Goal: Task Accomplishment & Management: Manage account settings

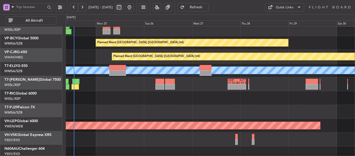
scroll to position [30, 0]
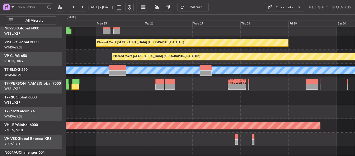
click at [166, 100] on div at bounding box center [210, 98] width 289 height 14
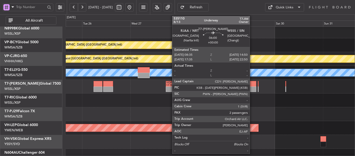
click at [252, 86] on div at bounding box center [250, 88] width 13 height 5
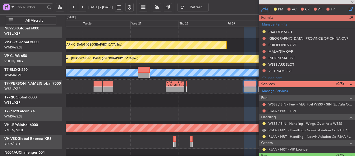
scroll to position [130, 0]
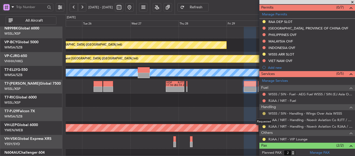
click at [263, 113] on button at bounding box center [264, 113] width 3 height 3
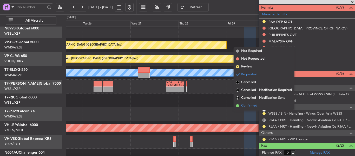
click at [241, 105] on li "Confirmed" at bounding box center [264, 106] width 60 height 8
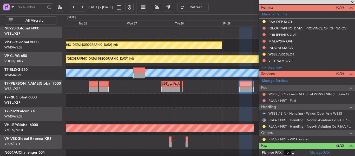
scroll to position [29, 0]
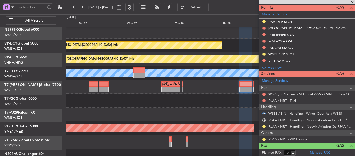
click at [221, 104] on div at bounding box center [210, 101] width 289 height 14
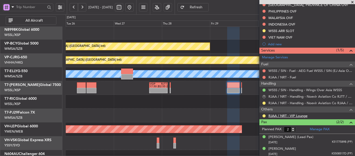
scroll to position [154, 0]
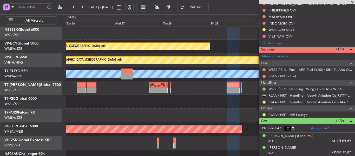
click at [242, 87] on div "- - VIDP 17:50 Z RJTT 02:55 Z" at bounding box center [210, 88] width 289 height 14
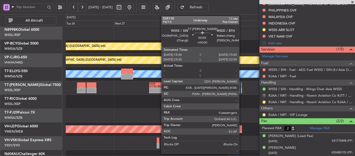
click at [242, 87] on div at bounding box center [241, 84] width 1 height 5
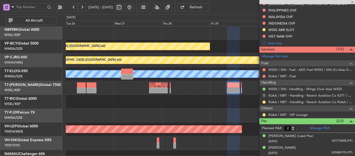
type input "0"
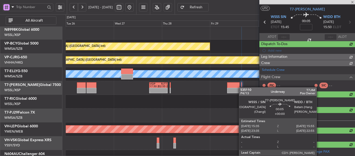
scroll to position [75, 0]
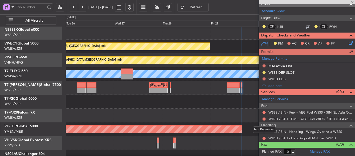
click at [263, 132] on div "Not Requested" at bounding box center [264, 129] width 22 height 7
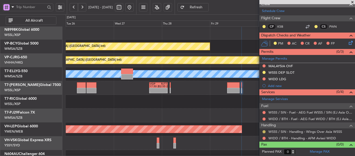
click at [264, 131] on button at bounding box center [264, 131] width 3 height 3
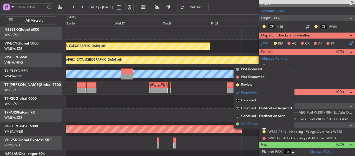
click at [237, 125] on span at bounding box center [237, 123] width 3 height 3
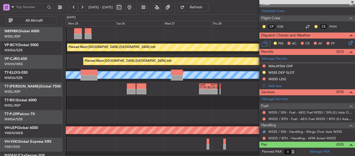
click at [227, 118] on div at bounding box center [210, 116] width 289 height 14
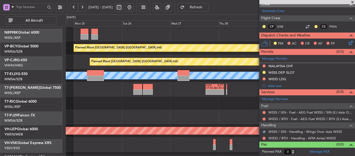
click at [194, 115] on div at bounding box center [210, 117] width 289 height 14
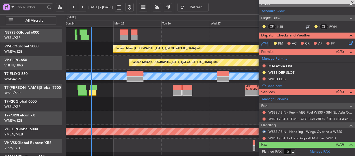
scroll to position [26, 0]
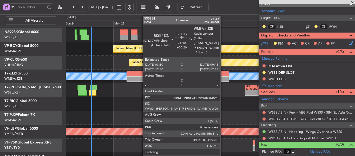
click at [223, 76] on div at bounding box center [223, 78] width 12 height 5
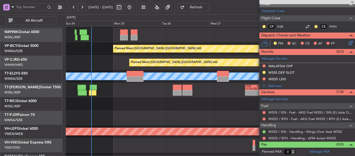
type input "+00:20"
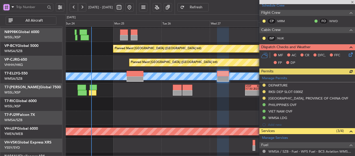
scroll to position [87, 0]
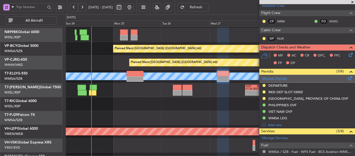
click at [276, 78] on link "Manage Permits" at bounding box center [274, 78] width 25 height 5
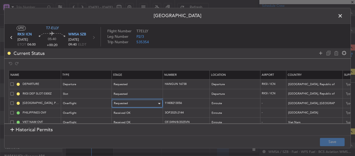
click at [127, 105] on span "Requested" at bounding box center [121, 103] width 14 height 4
click at [127, 105] on body "[DATE] - [DATE] Refresh Quick Links All Aircraft Planned Maint [GEOGRAPHIC_DATA…" at bounding box center [177, 78] width 355 height 156
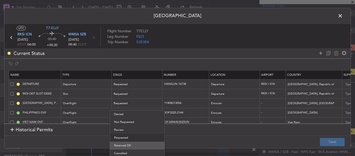
click at [123, 144] on span "Received OK" at bounding box center [137, 145] width 46 height 8
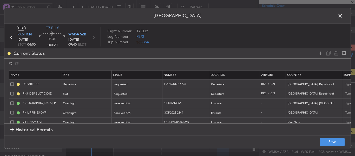
click at [250, 128] on section "Historical Permits" at bounding box center [177, 130] width 346 height 12
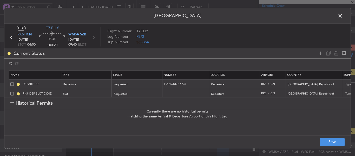
drag, startPoint x: 10, startPoint y: 102, endPoint x: 55, endPoint y: 111, distance: 45.4
click at [11, 102] on div at bounding box center [12, 103] width 4 height 4
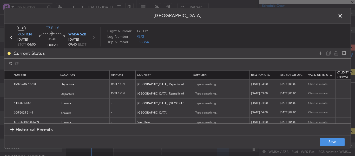
scroll to position [0, 211]
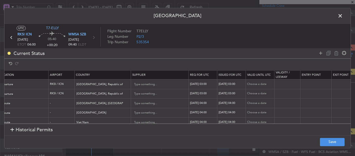
click at [201, 104] on div "[DATE] 04:00" at bounding box center [203, 103] width 27 height 4
select select "8"
select select "2025"
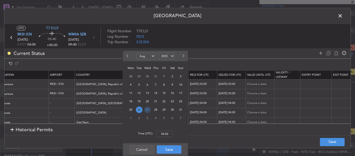
click at [150, 109] on span "27" at bounding box center [147, 109] width 7 height 7
click at [165, 137] on div "Time (UTC): 00:00" at bounding box center [155, 133] width 65 height 19
click at [165, 135] on input "00:00" at bounding box center [164, 134] width 17 height 6
type input "04:00"
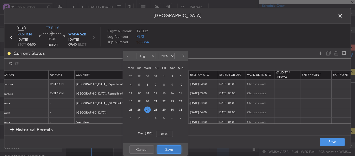
click at [168, 148] on button "Save" at bounding box center [169, 149] width 25 height 8
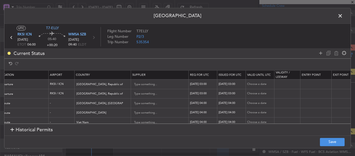
click at [223, 103] on div "[DATE] 04:00" at bounding box center [232, 103] width 27 height 4
select select "8"
select select "2025"
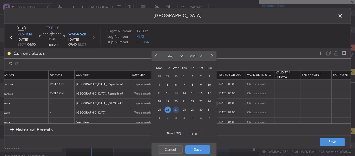
drag, startPoint x: 179, startPoint y: 109, endPoint x: 187, endPoint y: 127, distance: 18.9
click at [179, 109] on span "27" at bounding box center [176, 109] width 7 height 7
click at [193, 132] on div "Time (UTC): 00:00" at bounding box center [184, 133] width 65 height 19
click at [193, 132] on input "00:00" at bounding box center [193, 134] width 17 height 6
type input "04:00"
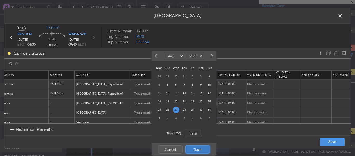
click at [204, 147] on button "Save" at bounding box center [197, 149] width 25 height 8
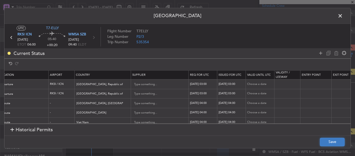
click at [333, 141] on button "Save" at bounding box center [332, 142] width 25 height 8
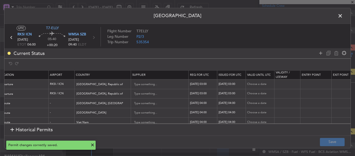
click at [343, 16] on span at bounding box center [343, 17] width 0 height 10
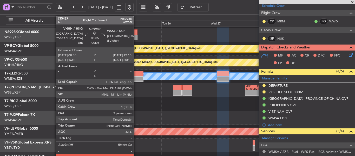
click at [136, 34] on div at bounding box center [134, 31] width 7 height 5
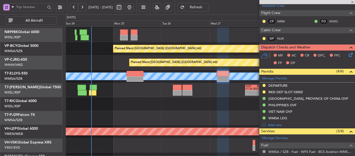
type input "-00:05"
type input "2"
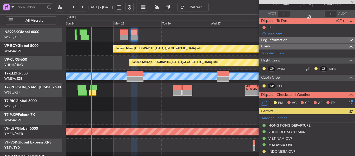
scroll to position [0, 0]
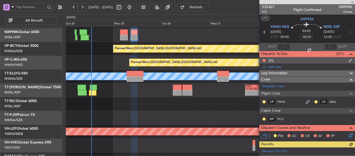
click at [270, 59] on div "FPL" at bounding box center [272, 60] width 6 height 4
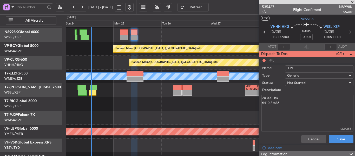
drag, startPoint x: 267, startPoint y: 97, endPoint x: 257, endPoint y: 97, distance: 9.9
click at [257, 97] on fb-app "[DATE] - [DATE] Refresh Quick Links All Aircraft Planned Maint [GEOGRAPHIC_DATA…" at bounding box center [177, 82] width 355 height 150
type textarea "19,000 lbs fl410 / m85"
click at [340, 137] on button "Save" at bounding box center [341, 139] width 25 height 8
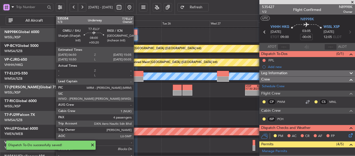
click at [136, 75] on div at bounding box center [135, 73] width 17 height 5
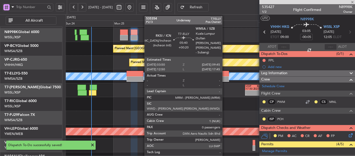
type input "+00:20"
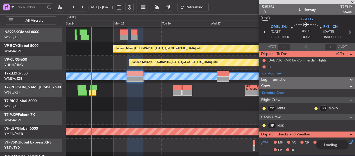
click at [353, 2] on span at bounding box center [352, 2] width 5 height 5
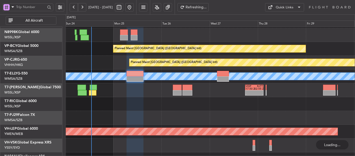
type input "0"
click at [353, 2] on span at bounding box center [352, 2] width 5 height 5
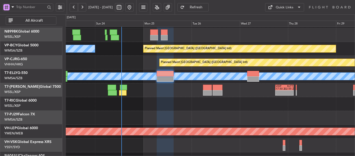
click at [147, 114] on div at bounding box center [210, 118] width 289 height 14
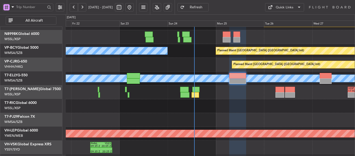
click at [206, 115] on div at bounding box center [210, 120] width 289 height 14
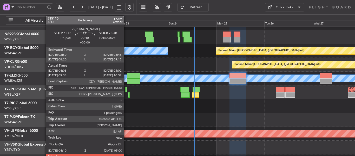
click at [126, 90] on div at bounding box center [126, 89] width 2 height 5
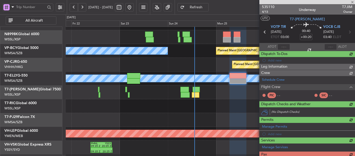
type input "04:18"
type input "04:57"
type input "1"
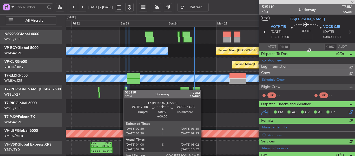
type input "[PERSON_NAME] (BTA)"
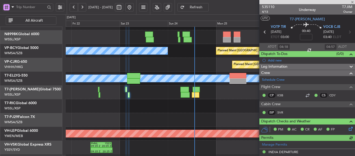
click at [353, 2] on div at bounding box center [308, 2] width 96 height 4
click at [352, 2] on span at bounding box center [352, 2] width 5 height 5
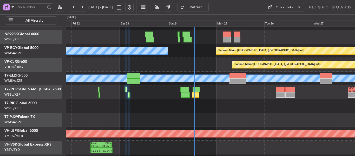
type input "0"
click at [352, 2] on span at bounding box center [352, 2] width 5 height 5
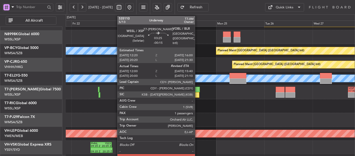
click at [197, 94] on div at bounding box center [196, 94] width 8 height 5
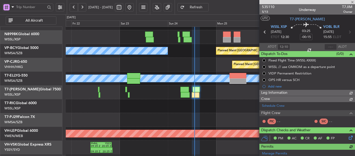
type input "[PERSON_NAME] (BTA)"
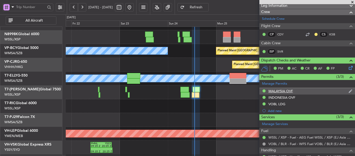
scroll to position [78, 0]
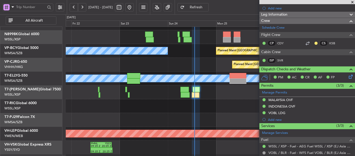
click at [353, 3] on span at bounding box center [352, 2] width 5 height 5
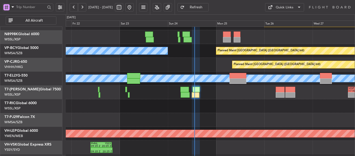
type input "0"
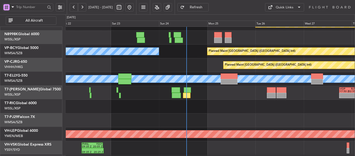
scroll to position [16, 0]
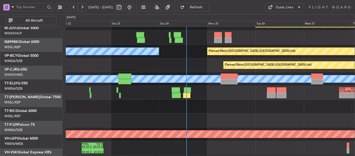
click at [102, 107] on div at bounding box center [210, 107] width 289 height 14
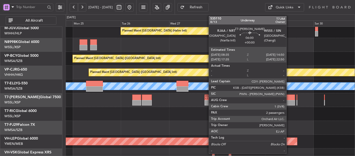
click at [289, 101] on div at bounding box center [289, 102] width 13 height 5
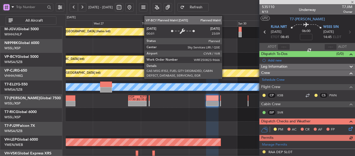
click at [143, 63] on div "Planned Maint [GEOGRAPHIC_DATA] ([GEOGRAPHIC_DATA] Intl)" at bounding box center [92, 59] width 192 height 7
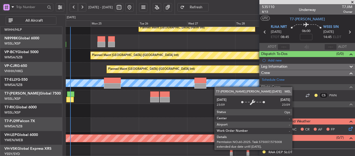
click at [222, 86] on div "MEL" at bounding box center [210, 83] width 289 height 14
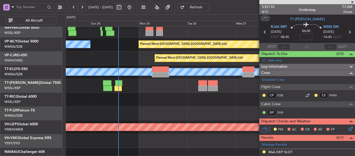
click at [170, 96] on div at bounding box center [210, 100] width 289 height 14
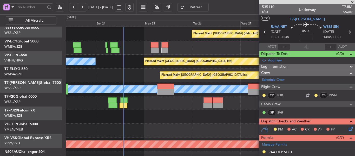
scroll to position [9, 0]
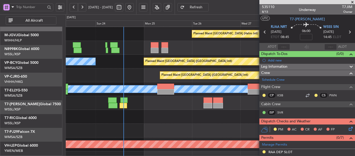
click at [151, 110] on div "- - VIDP 17:50 Z RJTT 02:55 Z" at bounding box center [210, 103] width 289 height 14
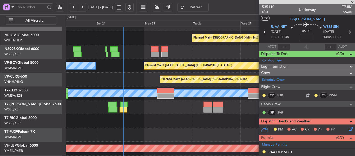
scroll to position [0, 0]
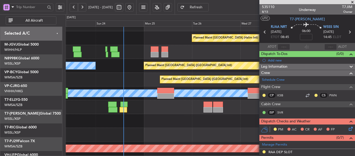
click at [153, 86] on div "Planned Maint [GEOGRAPHIC_DATA] ([GEOGRAPHIC_DATA] Intl)" at bounding box center [210, 80] width 289 height 14
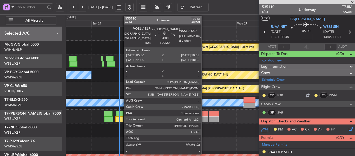
click at [204, 117] on div at bounding box center [203, 118] width 9 height 5
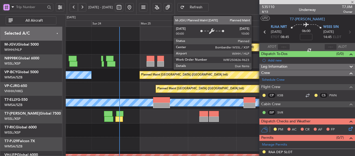
type input "+00:20"
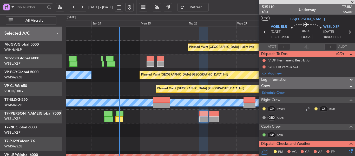
click at [352, 1] on span at bounding box center [352, 2] width 5 height 5
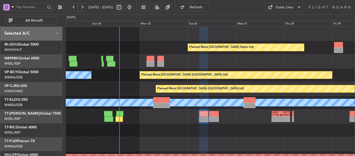
type input "0"
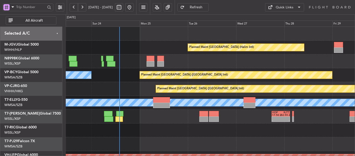
click at [180, 136] on div at bounding box center [210, 130] width 289 height 14
click at [205, 117] on div "- - VIDP 17:50 Z RJTT 02:55 Z" at bounding box center [210, 116] width 289 height 14
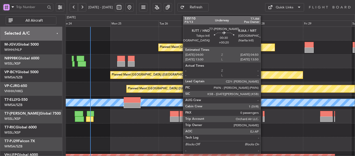
click at [263, 116] on div at bounding box center [264, 113] width 2 height 5
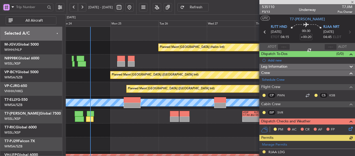
click at [352, 2] on div at bounding box center [308, 2] width 96 height 4
click at [353, 3] on span at bounding box center [352, 2] width 5 height 5
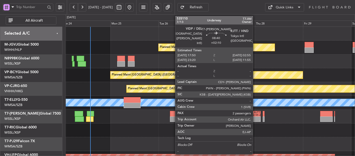
click at [255, 118] on div at bounding box center [256, 118] width 9 height 3
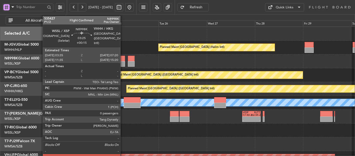
click at [123, 59] on div at bounding box center [121, 58] width 8 height 5
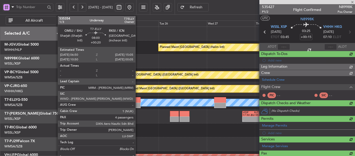
click at [138, 103] on div at bounding box center [132, 104] width 17 height 5
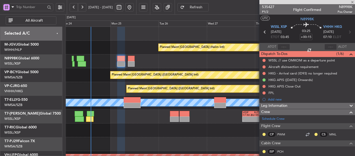
type input "+00:20"
type input "4"
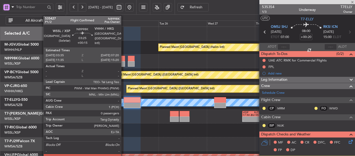
click at [124, 59] on div at bounding box center [121, 58] width 8 height 5
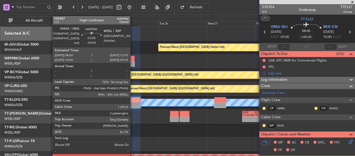
click at [133, 62] on div at bounding box center [131, 63] width 7 height 5
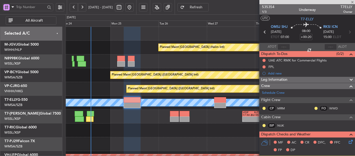
type input "-00:05"
type input "2"
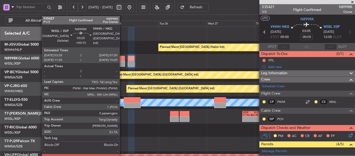
click at [122, 60] on div at bounding box center [121, 58] width 8 height 5
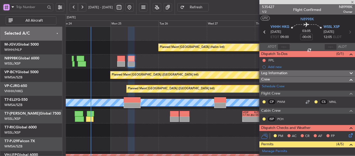
type input "+00:15"
type input "0"
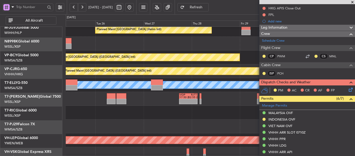
scroll to position [19, 0]
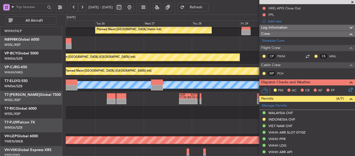
click at [125, 110] on div at bounding box center [210, 113] width 289 height 14
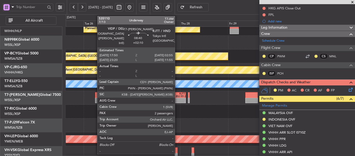
click at [177, 99] on div at bounding box center [181, 99] width 9 height 3
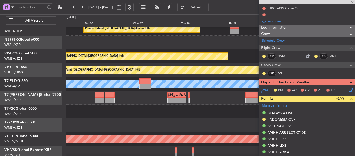
type input "+02:10"
type input "2"
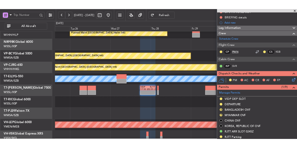
scroll to position [111, 0]
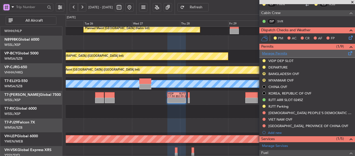
click at [281, 53] on link "Manage Permits" at bounding box center [274, 53] width 25 height 5
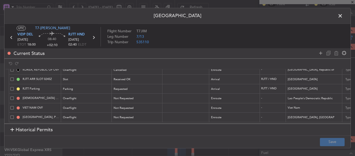
scroll to position [66, 0]
click at [321, 53] on icon at bounding box center [321, 53] width 6 height 6
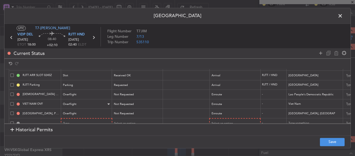
scroll to position [76, 0]
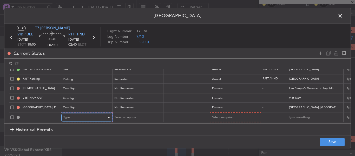
click at [79, 113] on div "Type" at bounding box center [84, 117] width 43 height 8
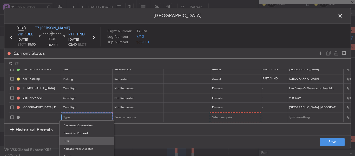
scroll to position [157, 0]
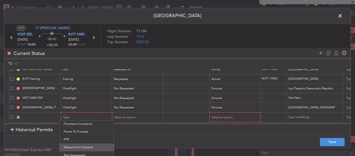
click at [74, 149] on span "Release from Dispatch" at bounding box center [87, 147] width 46 height 8
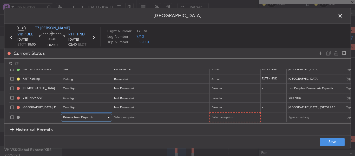
click at [74, 115] on span "Release from Dispatch" at bounding box center [77, 117] width 29 height 4
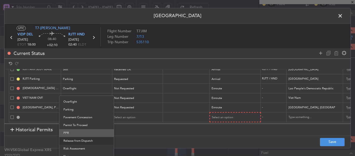
scroll to position [131, 0]
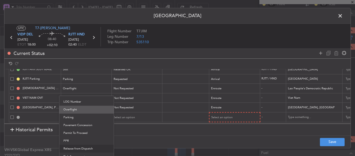
click at [73, 109] on span "Overflight" at bounding box center [86, 110] width 46 height 8
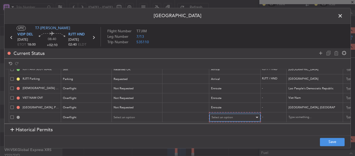
click at [241, 113] on div "Select an option" at bounding box center [233, 117] width 43 height 8
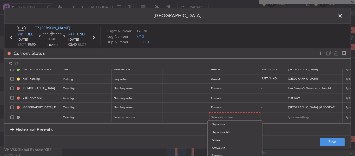
click at [175, 122] on div at bounding box center [177, 78] width 355 height 156
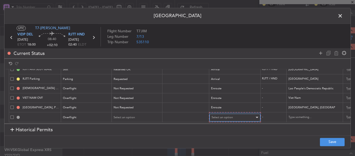
click at [235, 113] on div "Select an option" at bounding box center [233, 117] width 43 height 8
click at [223, 115] on span "Select an option" at bounding box center [222, 117] width 21 height 4
click at [223, 111] on body "[DATE] - [DATE] Refresh Quick Links All Aircraft Planned Maint [GEOGRAPHIC_DATA…" at bounding box center [177, 78] width 355 height 156
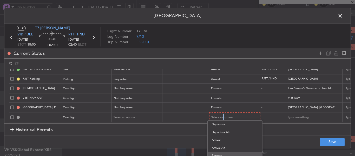
click at [216, 152] on span "Enroute" at bounding box center [235, 156] width 46 height 8
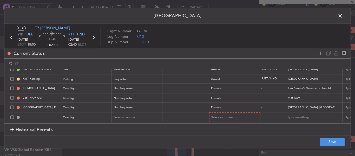
click at [216, 152] on div "Permit Center UTC T7-[PERSON_NAME] VIDP DEL [DATE] ETOT 18:00 08:40 +02:10 RJTT…" at bounding box center [177, 78] width 355 height 156
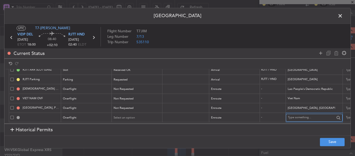
click at [292, 114] on input "text" at bounding box center [311, 118] width 47 height 8
click at [295, 122] on span "[GEOGRAPHIC_DATA]" at bounding box center [314, 122] width 48 height 8
type input "[GEOGRAPHIC_DATA]"
click at [177, 115] on input "text" at bounding box center [186, 117] width 45 height 4
paste input "ATD 10053/08/2025"
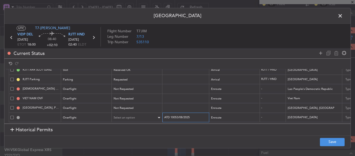
type input "ATD 10053/08/2025"
click at [150, 114] on div "Select an option" at bounding box center [135, 118] width 43 height 8
click at [131, 153] on span "Received OK" at bounding box center [137, 156] width 46 height 8
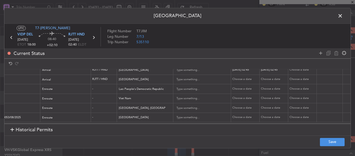
scroll to position [75, 170]
click at [343, 18] on span at bounding box center [343, 17] width 0 height 10
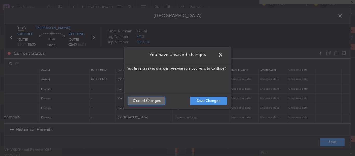
click at [143, 100] on button "Discard Changes" at bounding box center [146, 100] width 37 height 8
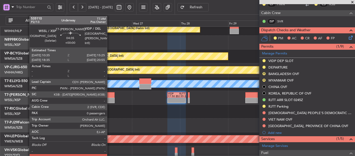
click at [109, 98] on div at bounding box center [110, 100] width 10 height 5
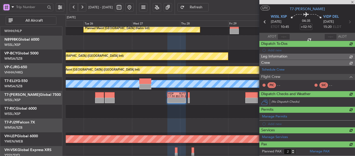
type input "0"
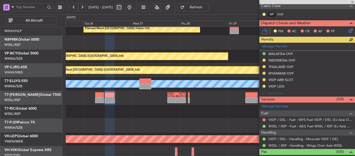
scroll to position [141, 0]
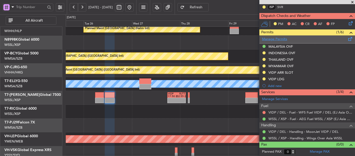
click at [282, 41] on link "Manage Permits" at bounding box center [274, 39] width 25 height 5
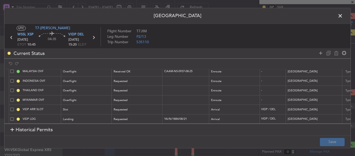
scroll to position [18, 0]
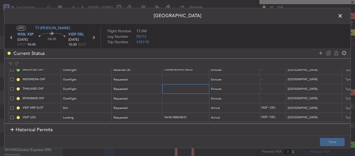
click at [172, 87] on input "text" at bounding box center [186, 89] width 45 height 4
paste input "ATD 10053/08/2025"
type input "ATD 10053/08/2025"
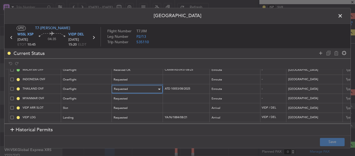
click at [152, 87] on div "Requested" at bounding box center [135, 89] width 43 height 8
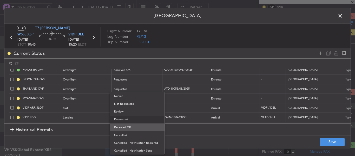
click at [146, 127] on span "Received OK" at bounding box center [137, 127] width 46 height 8
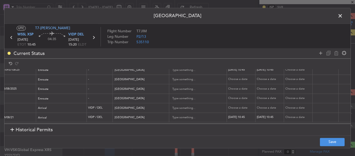
scroll to position [0, 182]
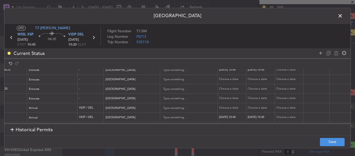
click at [232, 87] on div "Choose a date" at bounding box center [232, 89] width 27 height 4
select select "8"
select select "2025"
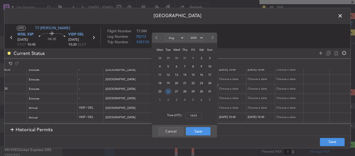
click at [170, 92] on span "26" at bounding box center [168, 91] width 7 height 7
click at [196, 117] on input "00:00" at bounding box center [193, 115] width 17 height 6
type input "10:45"
click at [199, 132] on button "Save" at bounding box center [198, 131] width 25 height 8
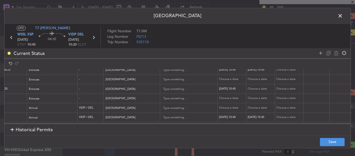
click at [258, 87] on div "Choose a date" at bounding box center [261, 89] width 27 height 4
select select "8"
select select "2025"
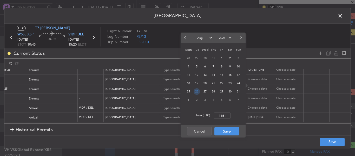
click at [198, 91] on span "26" at bounding box center [197, 91] width 7 height 7
click at [220, 115] on input "00:00" at bounding box center [222, 115] width 17 height 6
type input "10:45"
click at [232, 131] on button "Save" at bounding box center [227, 131] width 25 height 8
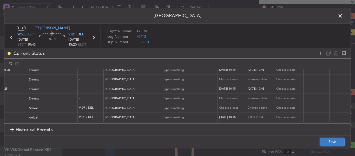
click at [326, 141] on button "Save" at bounding box center [332, 142] width 25 height 8
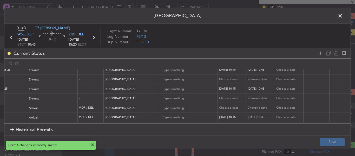
click at [343, 18] on span at bounding box center [343, 17] width 0 height 10
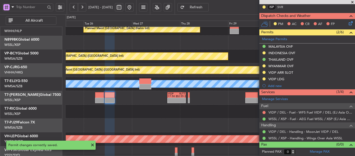
scroll to position [17, 0]
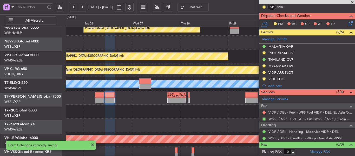
click at [200, 111] on div at bounding box center [210, 112] width 289 height 14
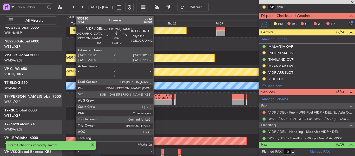
click at [156, 101] on div at bounding box center [158, 101] width 9 height 3
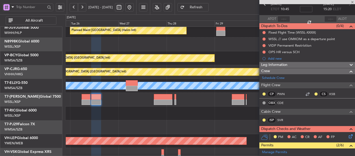
scroll to position [3, 0]
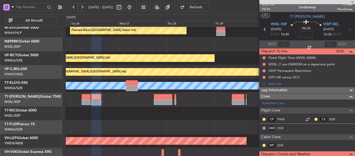
type input "+02:10"
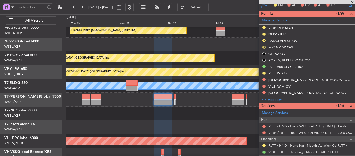
scroll to position [141, 0]
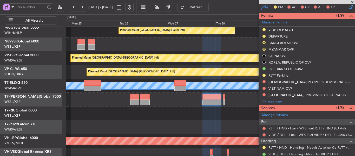
click at [179, 105] on div at bounding box center [210, 100] width 289 height 14
click at [353, 2] on span at bounding box center [352, 2] width 5 height 5
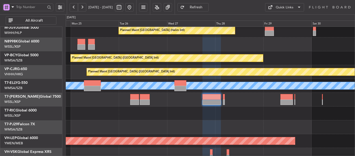
type input "0"
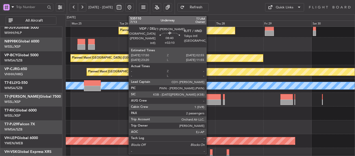
click at [209, 99] on div at bounding box center [212, 96] width 18 height 5
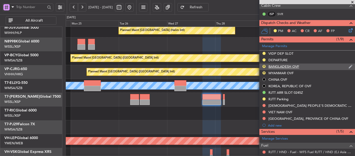
scroll to position [130, 0]
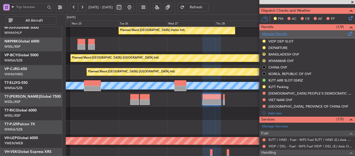
click at [276, 34] on link "Manage Permits" at bounding box center [274, 33] width 25 height 5
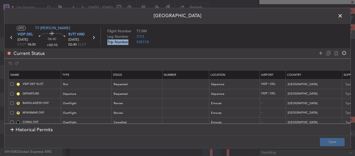
click at [276, 34] on article "UTC T7-[PERSON_NAME] VIDP DEL [DATE] ETOT 18:00 08:40 +02:10 RJTT HND [DATE] 02…" at bounding box center [177, 37] width 346 height 26
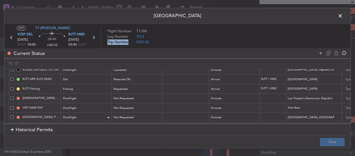
scroll to position [66, 0]
click at [320, 54] on icon at bounding box center [321, 53] width 6 height 6
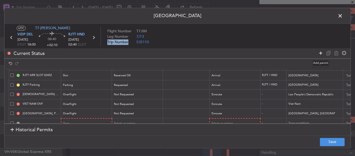
scroll to position [76, 0]
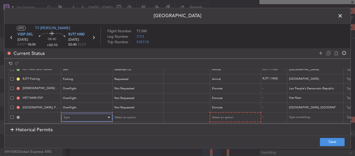
click at [86, 113] on div "Type" at bounding box center [84, 117] width 43 height 8
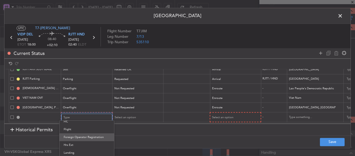
scroll to position [122, 0]
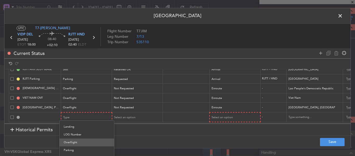
click at [73, 143] on span "Overflight" at bounding box center [87, 142] width 46 height 8
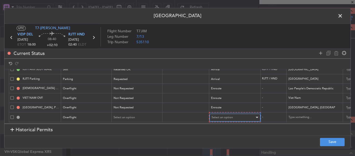
click at [237, 115] on div "Select an option" at bounding box center [233, 117] width 43 height 8
click at [230, 115] on span "Select an option" at bounding box center [222, 117] width 21 height 4
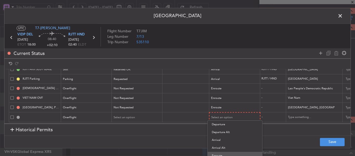
click at [224, 155] on span "Enroute" at bounding box center [235, 156] width 46 height 8
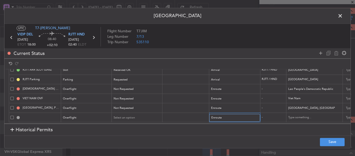
scroll to position [75, 0]
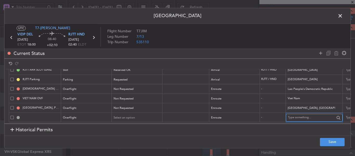
click at [308, 114] on input "text" at bounding box center [311, 118] width 47 height 8
click at [306, 124] on span "[GEOGRAPHIC_DATA]" at bounding box center [314, 122] width 48 height 8
type input "[GEOGRAPHIC_DATA]"
click at [327, 141] on button "Save" at bounding box center [332, 142] width 25 height 8
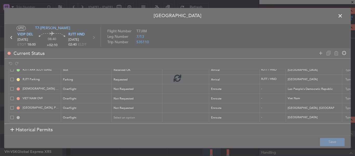
type input "THAILAND OVF"
type input "NNN"
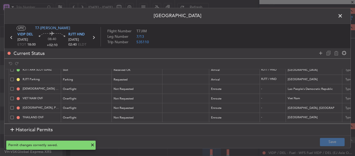
click at [343, 18] on span at bounding box center [343, 17] width 0 height 10
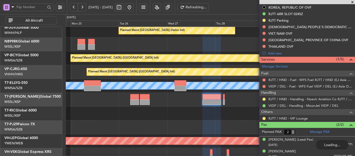
scroll to position [200, 0]
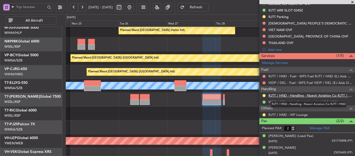
click at [275, 95] on link "RJTT / HND - Handling - Noevir Aviation Co RJTT / HND" at bounding box center [311, 95] width 84 height 4
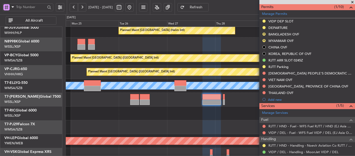
scroll to position [148, 0]
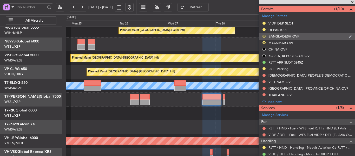
click at [264, 36] on button "R" at bounding box center [264, 36] width 3 height 3
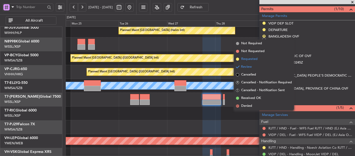
click at [239, 59] on span at bounding box center [237, 58] width 3 height 3
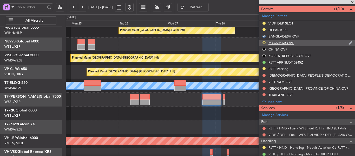
click at [264, 41] on button "R" at bounding box center [264, 42] width 3 height 3
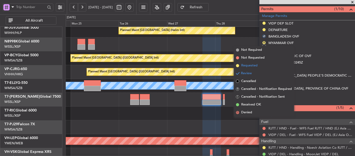
click at [238, 64] on span at bounding box center [237, 65] width 3 height 3
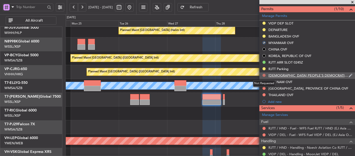
click at [263, 75] on button at bounding box center [264, 75] width 3 height 3
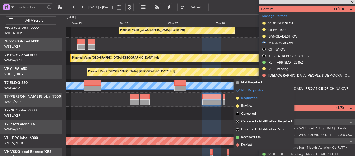
click at [237, 98] on span at bounding box center [237, 97] width 3 height 3
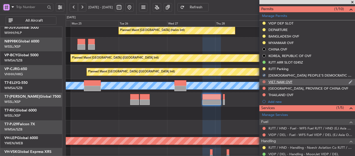
click at [264, 82] on button at bounding box center [264, 81] width 3 height 3
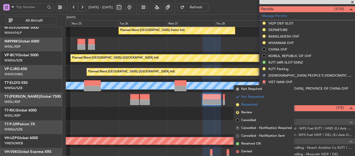
click at [238, 105] on span at bounding box center [237, 104] width 3 height 3
click at [238, 105] on div at bounding box center [210, 100] width 289 height 14
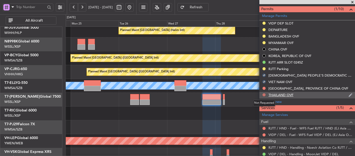
click at [264, 95] on button at bounding box center [264, 94] width 3 height 3
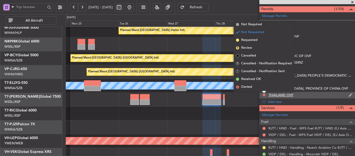
click at [263, 95] on button at bounding box center [264, 94] width 3 height 3
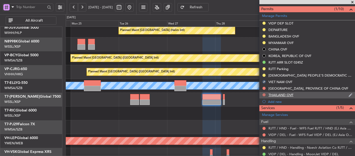
click at [264, 93] on button at bounding box center [264, 94] width 3 height 3
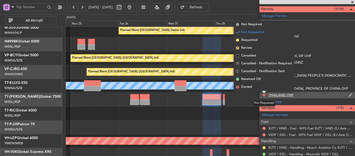
click at [264, 95] on button at bounding box center [264, 94] width 3 height 3
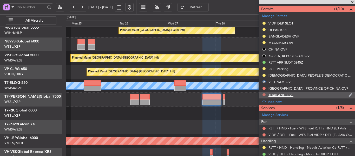
click at [264, 95] on button at bounding box center [264, 94] width 3 height 3
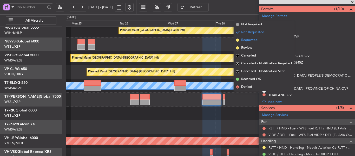
click at [238, 40] on span at bounding box center [237, 39] width 3 height 3
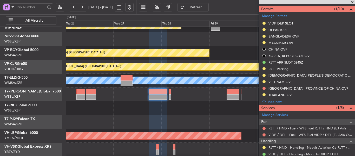
click at [141, 120] on div at bounding box center [210, 122] width 289 height 14
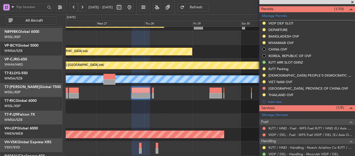
click at [100, 107] on div at bounding box center [210, 107] width 289 height 14
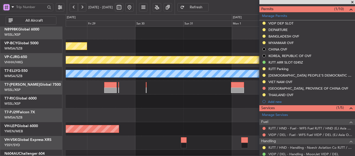
scroll to position [5, 0]
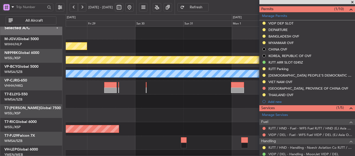
click at [130, 108] on div at bounding box center [210, 101] width 289 height 14
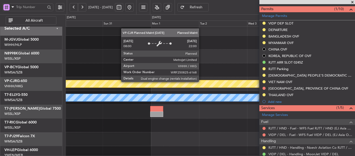
scroll to position [0, 0]
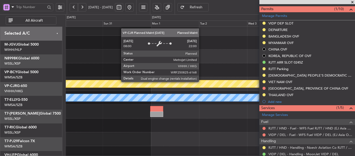
click at [184, 111] on div "Planned Maint [GEOGRAPHIC_DATA] ([GEOGRAPHIC_DATA] Intl) Planned Maint [GEOGRAP…" at bounding box center [210, 111] width 289 height 179
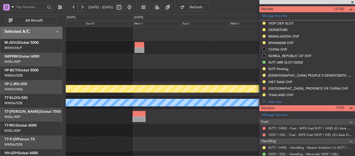
click at [117, 82] on div "Planned Maint [GEOGRAPHIC_DATA] ([GEOGRAPHIC_DATA] Intl)" at bounding box center [210, 89] width 289 height 14
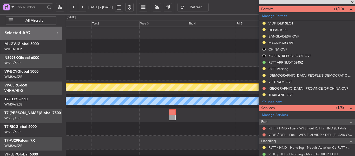
click at [137, 72] on div at bounding box center [210, 74] width 289 height 14
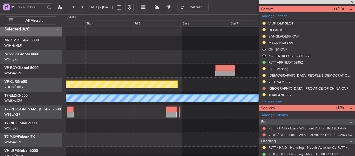
click at [155, 69] on div at bounding box center [210, 71] width 289 height 14
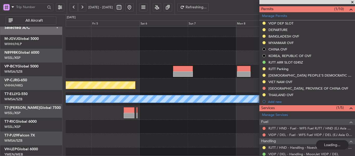
scroll to position [3, 0]
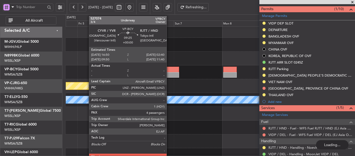
click at [169, 71] on div at bounding box center [169, 69] width 20 height 5
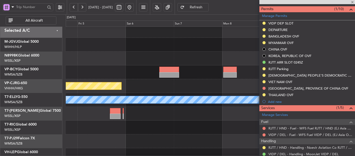
click at [173, 70] on div at bounding box center [169, 69] width 20 height 5
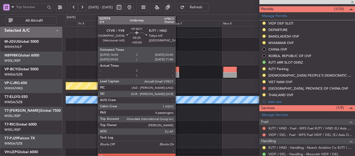
type input "4"
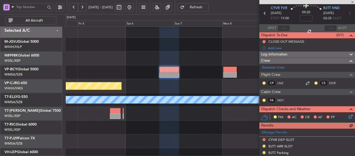
scroll to position [0, 0]
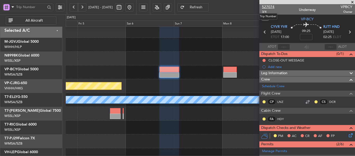
click at [269, 7] on span "527074" at bounding box center [268, 6] width 12 height 5
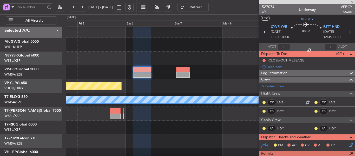
click at [203, 8] on span "Refresh" at bounding box center [196, 7] width 21 height 4
click at [305, 37] on input at bounding box center [306, 37] width 12 height 6
click at [308, 55] on mat-tooltip-component "Flight Time Correction" at bounding box center [305, 48] width 39 height 14
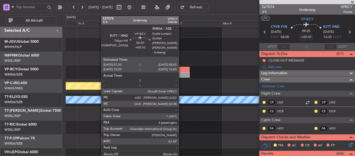
click at [181, 73] on div at bounding box center [183, 74] width 14 height 5
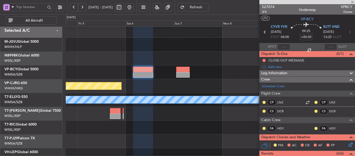
type input "+00:10"
